Goal: Task Accomplishment & Management: Complete application form

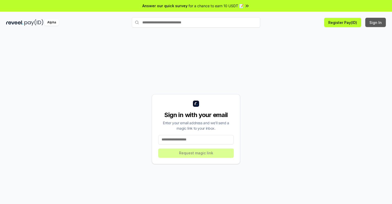
click at [376, 22] on button "Sign In" at bounding box center [375, 22] width 21 height 9
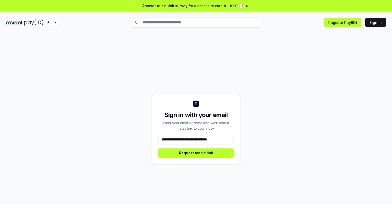
scroll to position [0, 1]
type input "**********"
click at [196, 152] on button "Request magic link" at bounding box center [195, 152] width 75 height 9
